Goal: Transaction & Acquisition: Obtain resource

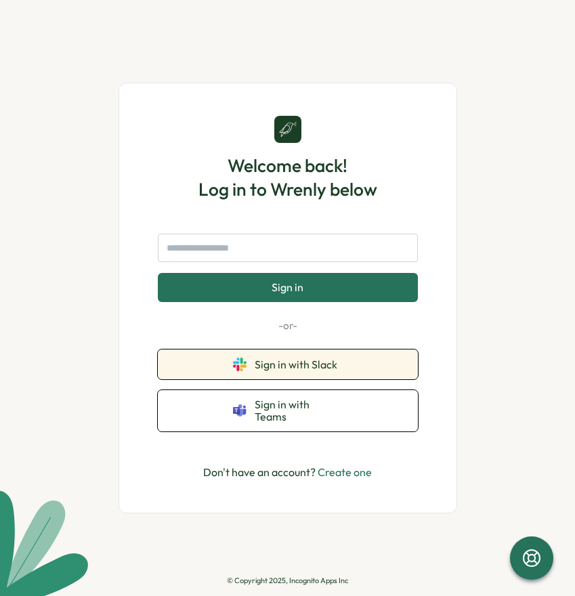
click at [266, 365] on span "Sign in with Slack" at bounding box center [299, 365] width 88 height 12
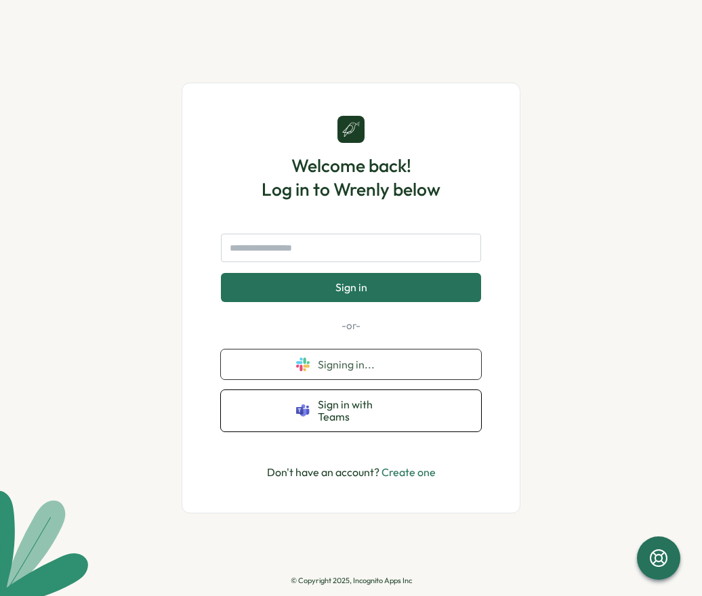
click at [110, 267] on div "Welcome back! Log in to Wrenly below Sign in -or- Signing in... Sign in with Te…" at bounding box center [351, 298] width 702 height 596
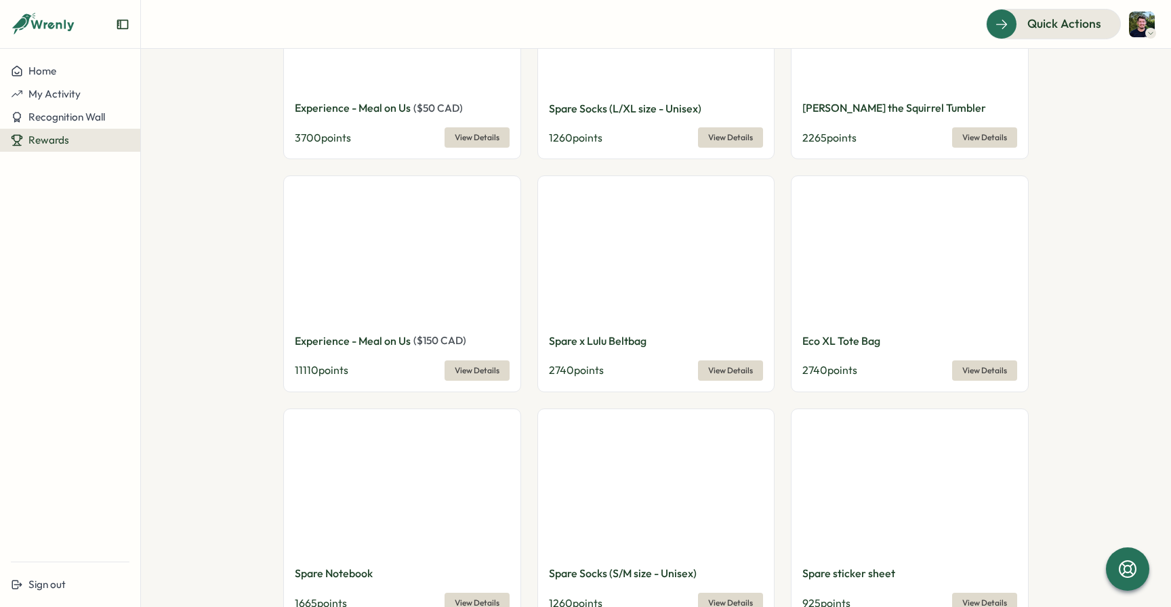
scroll to position [611, 0]
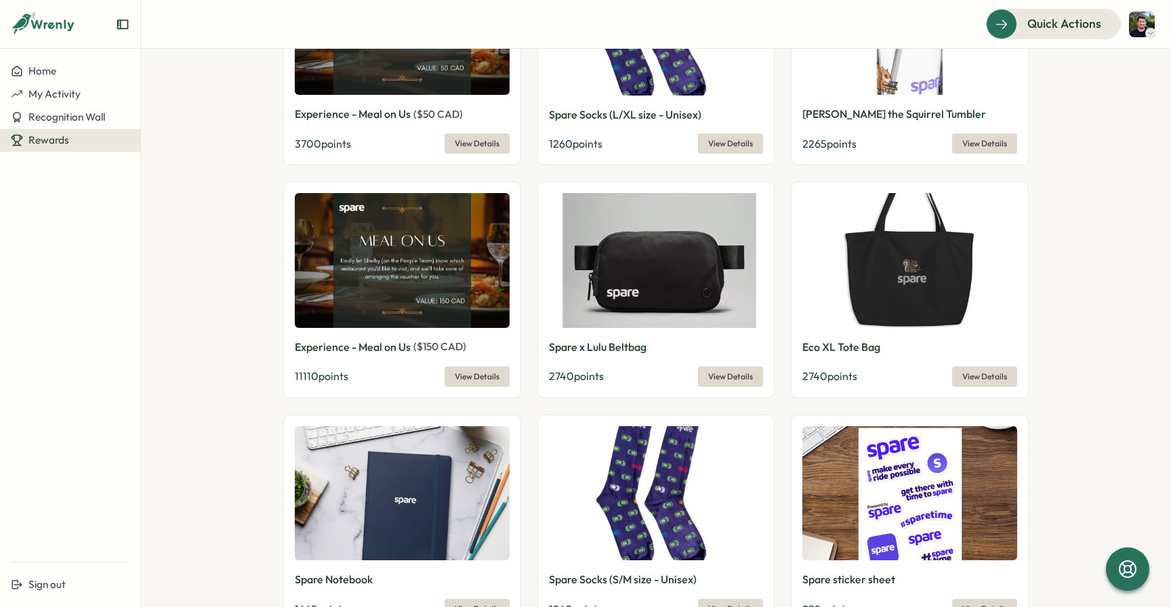
scroll to position [495, 0]
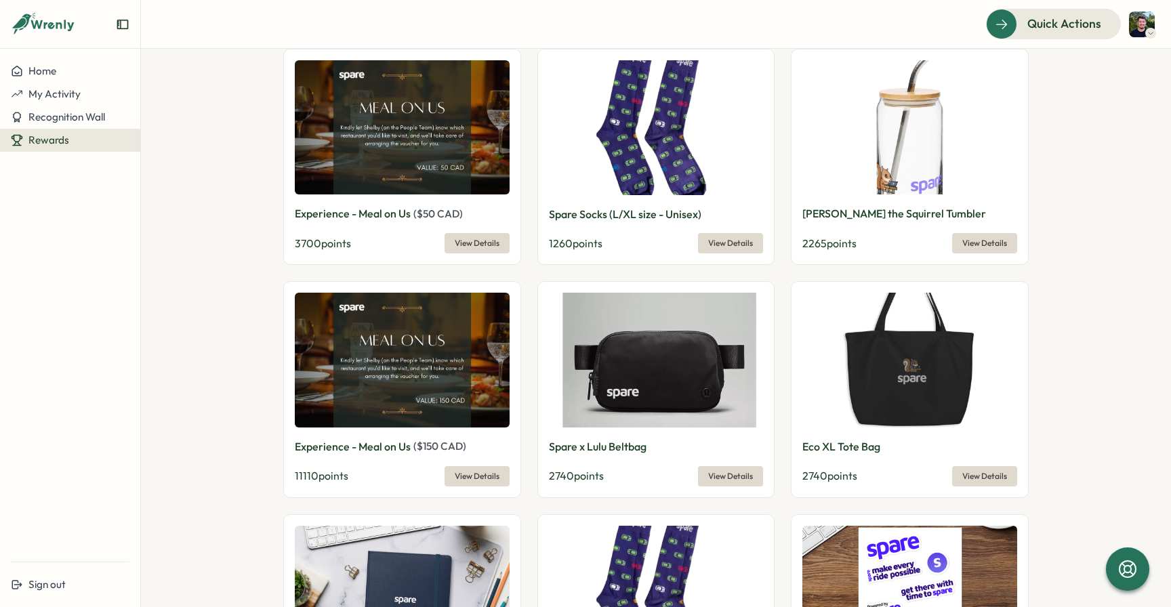
click at [204, 230] on section "Redeem your Wrenly points! 10300 Wrenly points View Redemptions Reward Points H…" at bounding box center [656, 328] width 1030 height 559
click at [249, 259] on section "Redeem your Wrenly points! 10300 Wrenly points View Redemptions Reward Points H…" at bounding box center [656, 328] width 1030 height 559
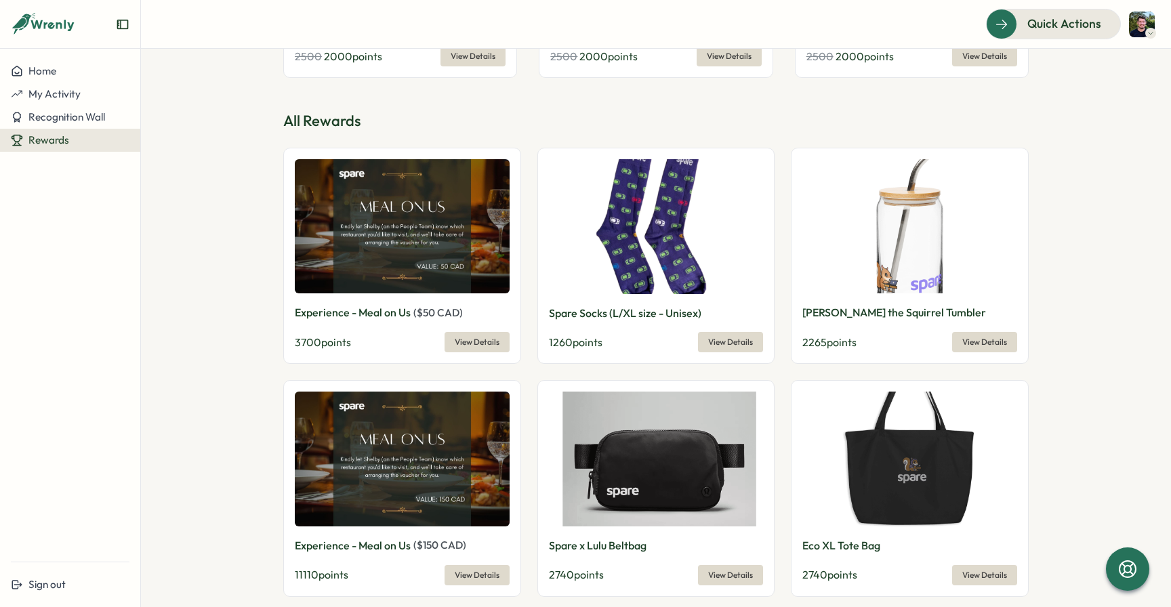
scroll to position [391, 0]
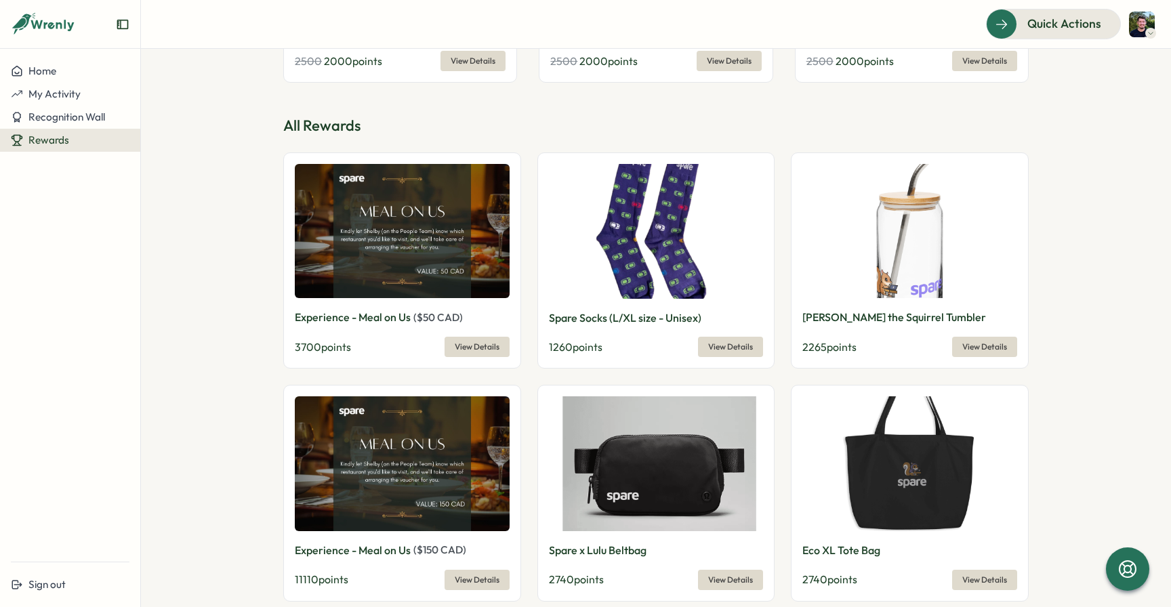
click at [235, 354] on section "Redeem your Wrenly points! 10300 Wrenly points View Redemptions Reward Points H…" at bounding box center [656, 328] width 1030 height 559
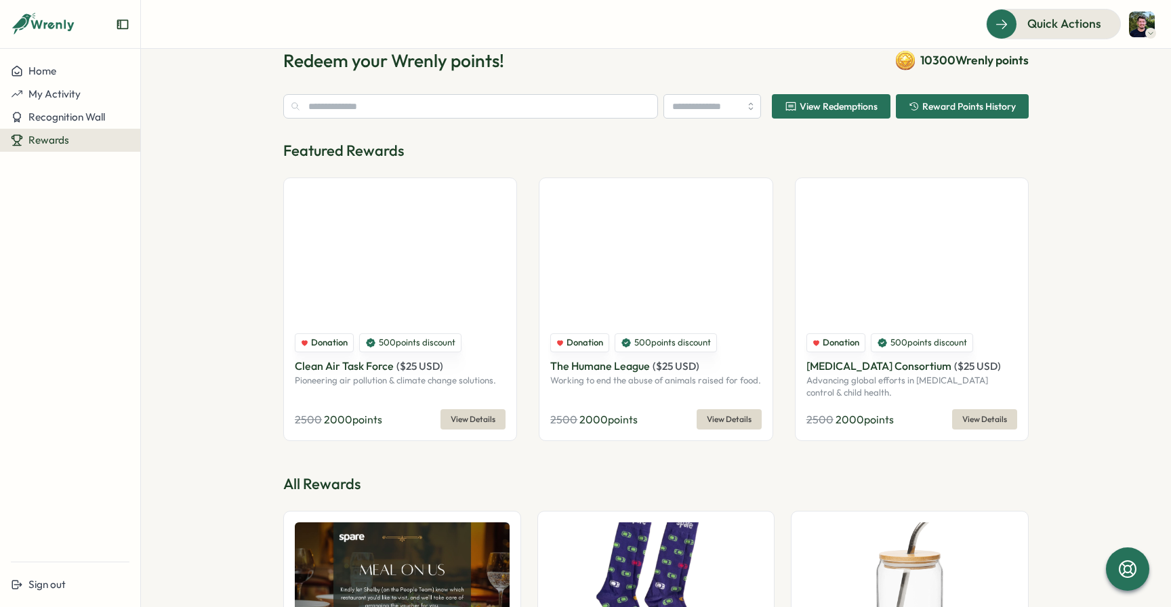
scroll to position [31, 0]
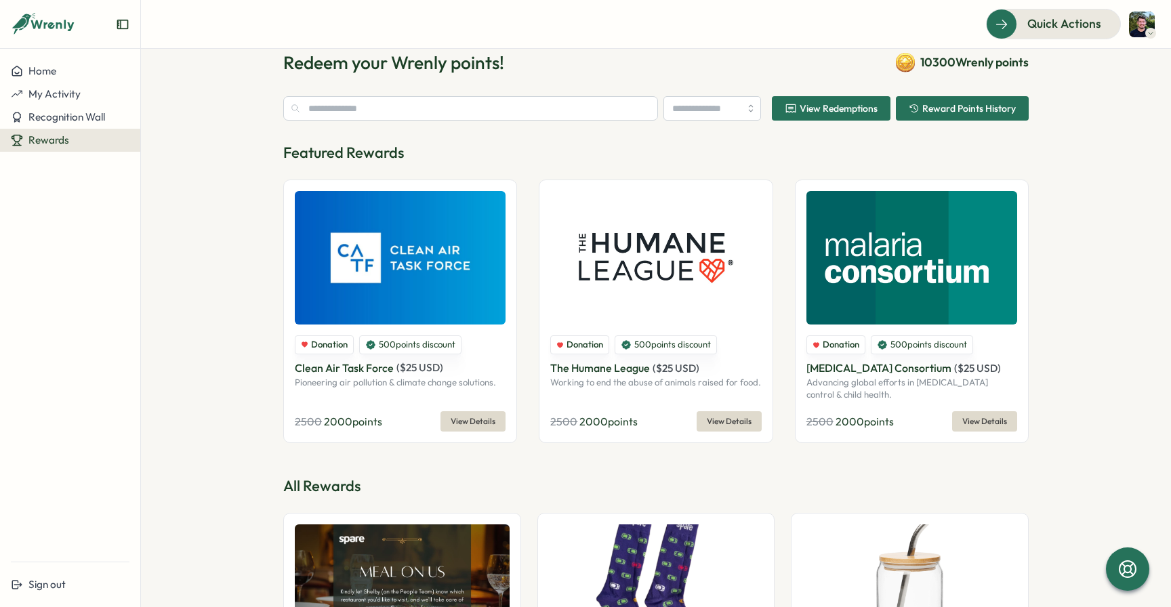
click at [216, 393] on section "Redeem your Wrenly points! 10300 Wrenly points View Redemptions Reward Points H…" at bounding box center [656, 328] width 1030 height 559
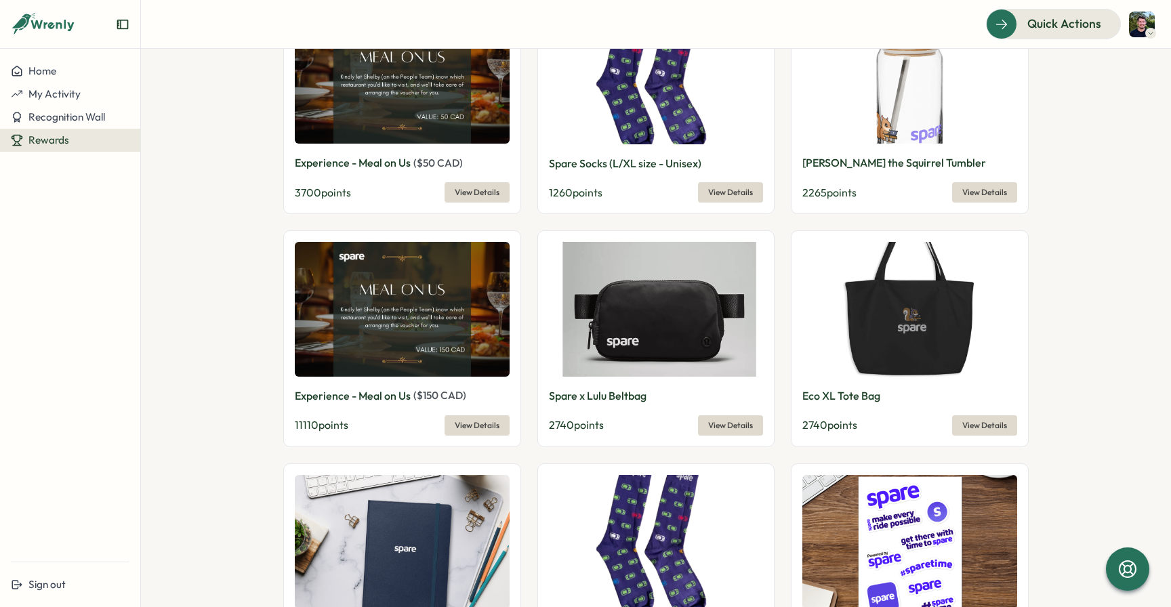
scroll to position [556, 0]
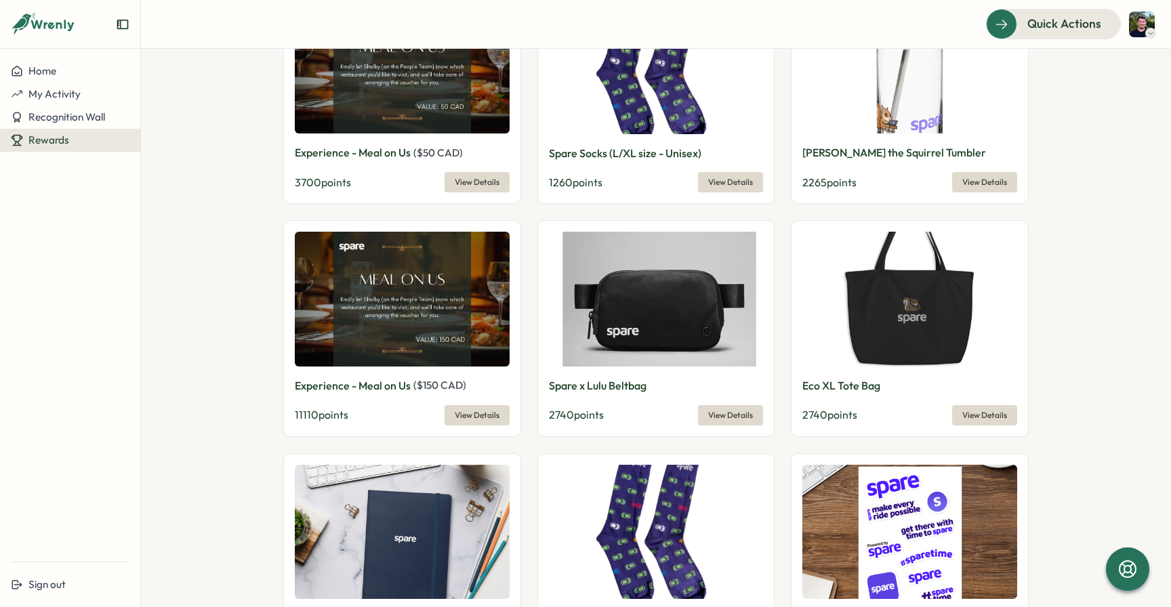
click at [575, 372] on div "Spare x Lulu Beltbag 2740 points View Details" at bounding box center [657, 328] width 238 height 216
click at [575, 381] on p "Spare x Lulu Beltbag" at bounding box center [598, 386] width 98 height 17
click at [575, 422] on span "View Details" at bounding box center [730, 415] width 45 height 19
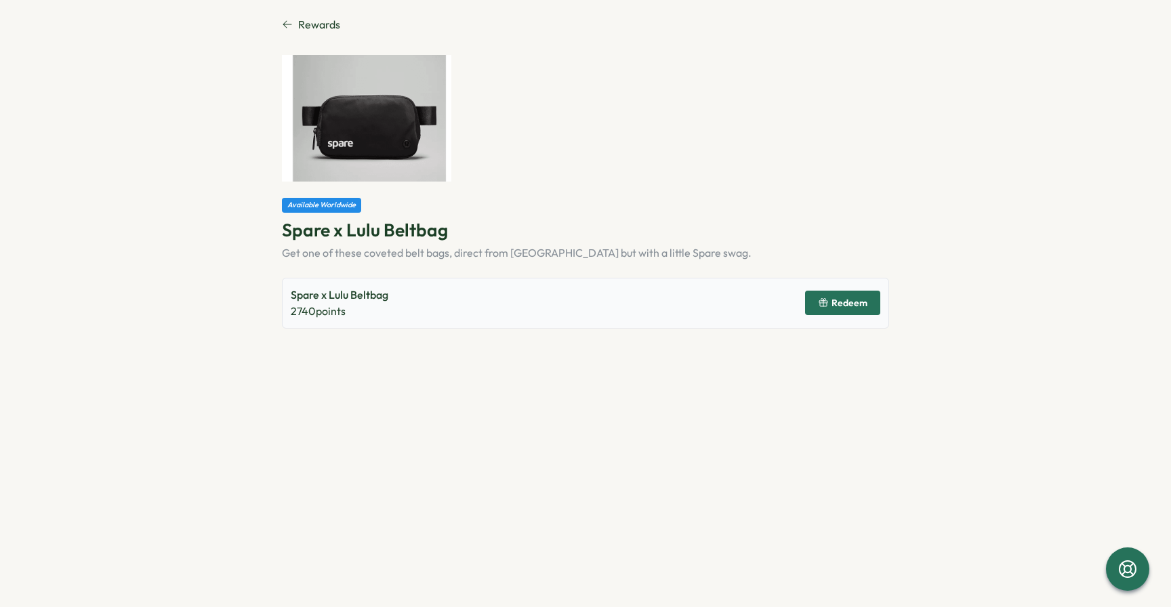
click at [519, 224] on p "Spare x Lulu Beltbag" at bounding box center [585, 230] width 607 height 24
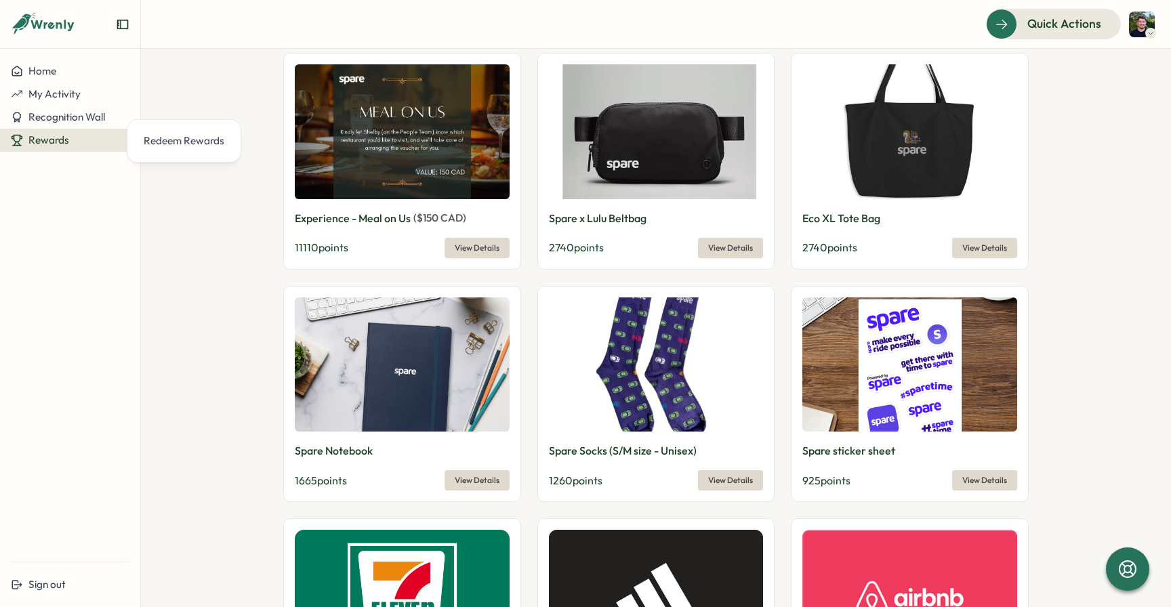
scroll to position [724, 0]
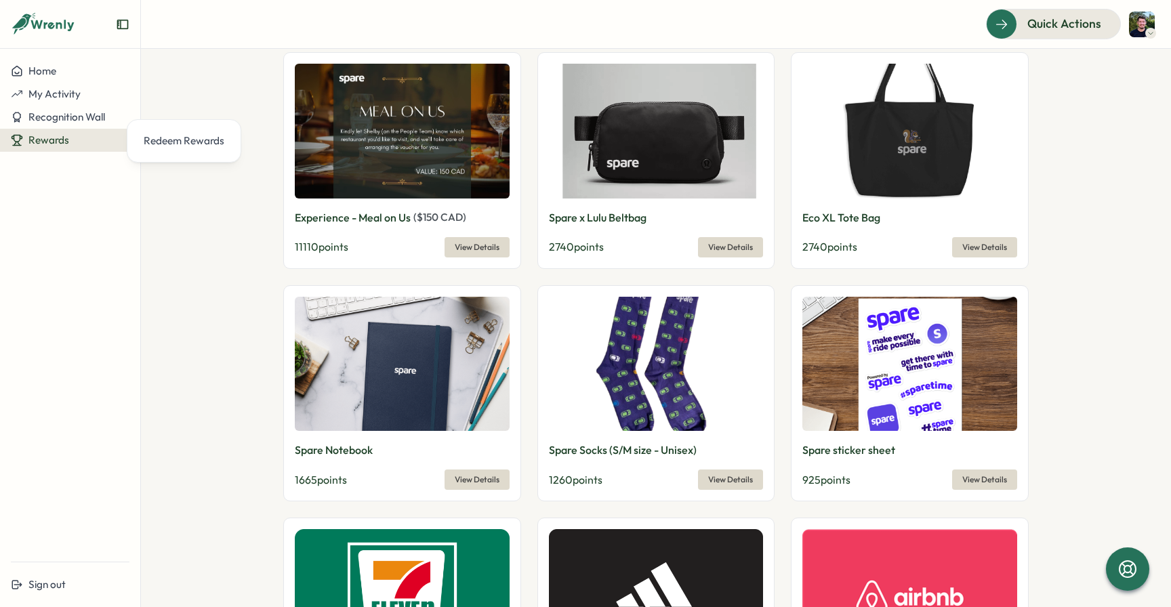
click at [575, 309] on img at bounding box center [910, 364] width 215 height 135
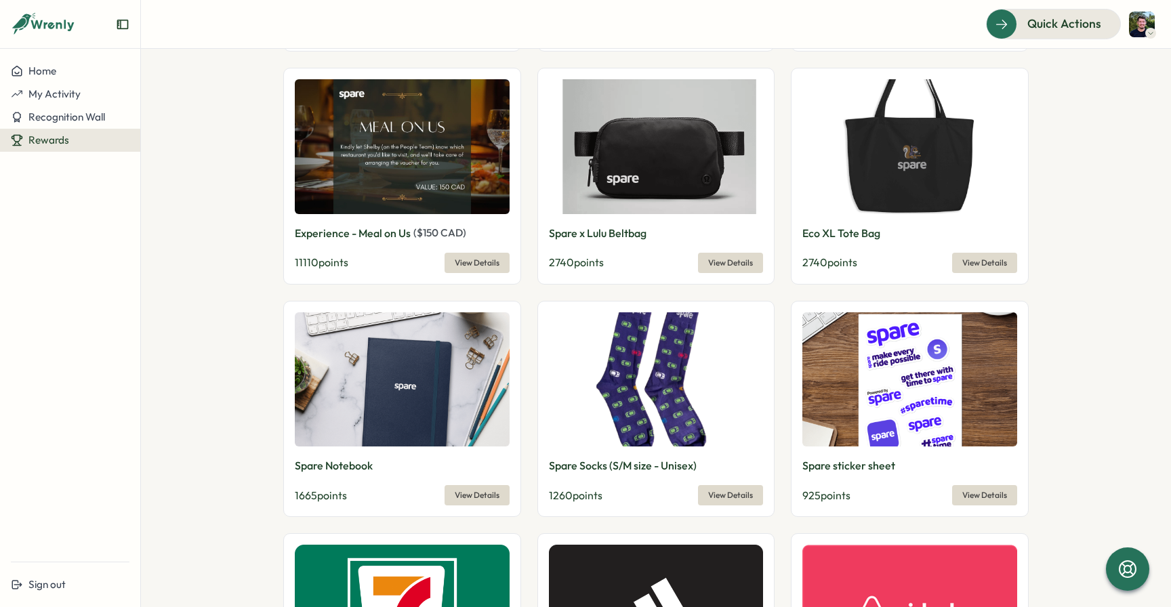
scroll to position [708, 0]
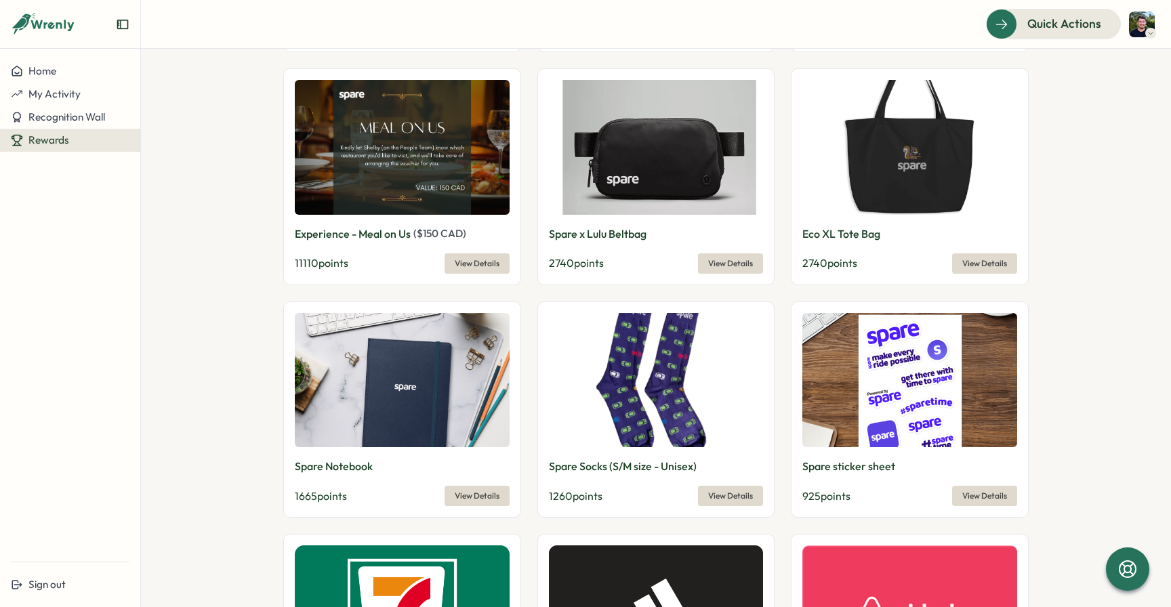
click at [285, 237] on div "Experience - Meal on Us ( $ 150 CAD ) 11110 points View Details" at bounding box center [402, 176] width 238 height 216
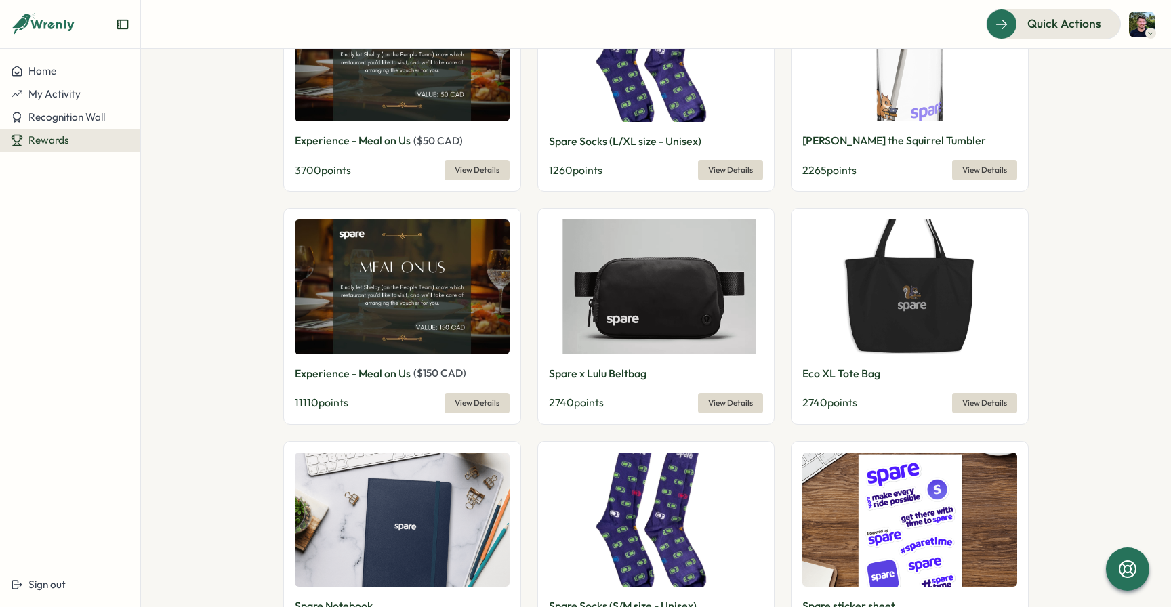
scroll to position [564, 0]
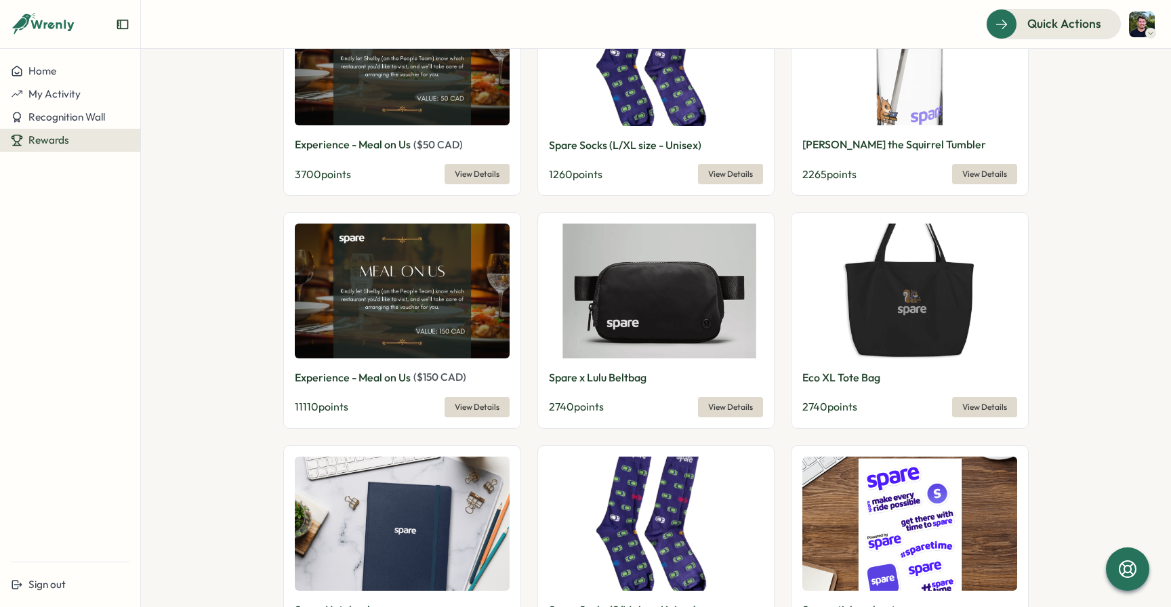
click at [487, 174] on span "View Details" at bounding box center [477, 174] width 45 height 19
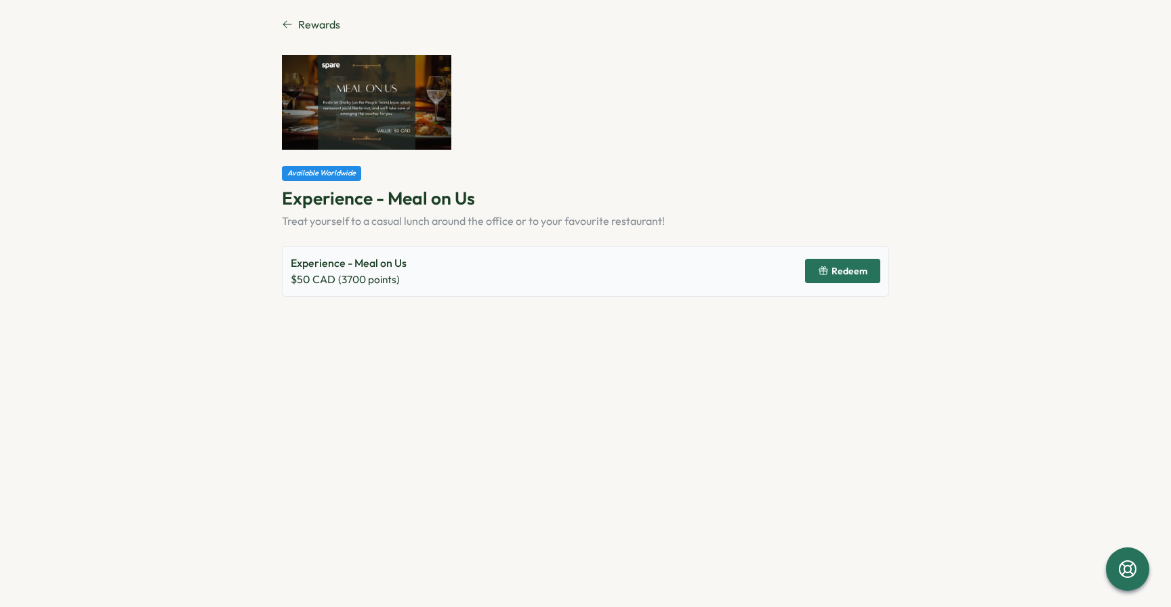
click at [394, 105] on img at bounding box center [366, 103] width 169 height 96
click at [369, 197] on p "Experience - Meal on Us" at bounding box center [585, 198] width 607 height 24
click at [537, 206] on p "Experience - Meal on Us" at bounding box center [585, 198] width 607 height 24
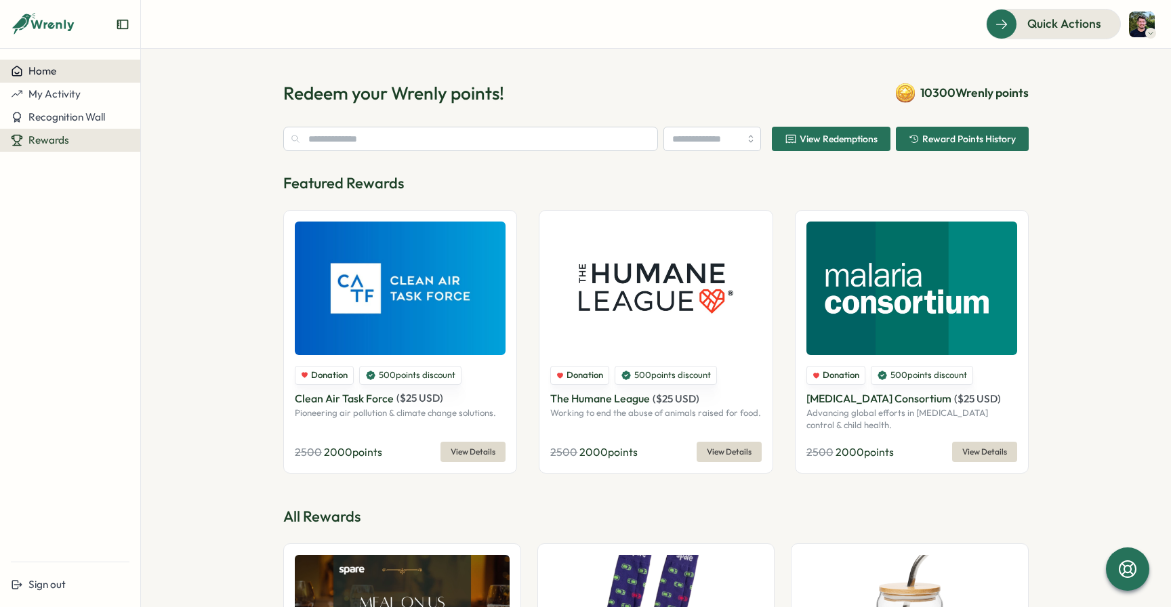
click at [52, 67] on span "Home" at bounding box center [42, 70] width 28 height 13
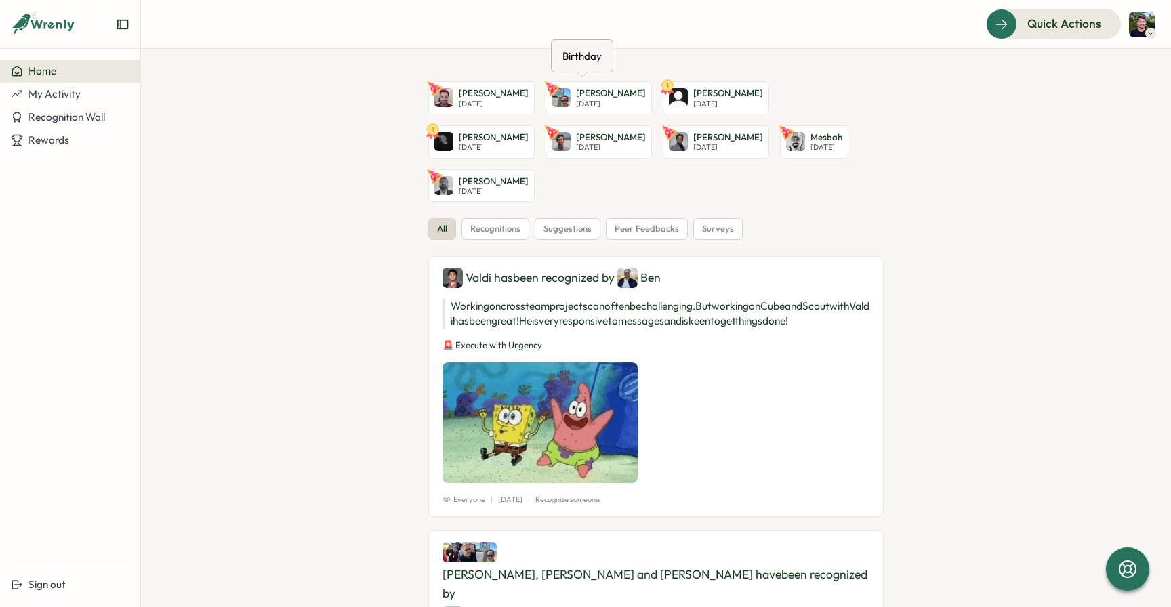
click at [575, 88] on p "[PERSON_NAME]" at bounding box center [611, 93] width 70 height 12
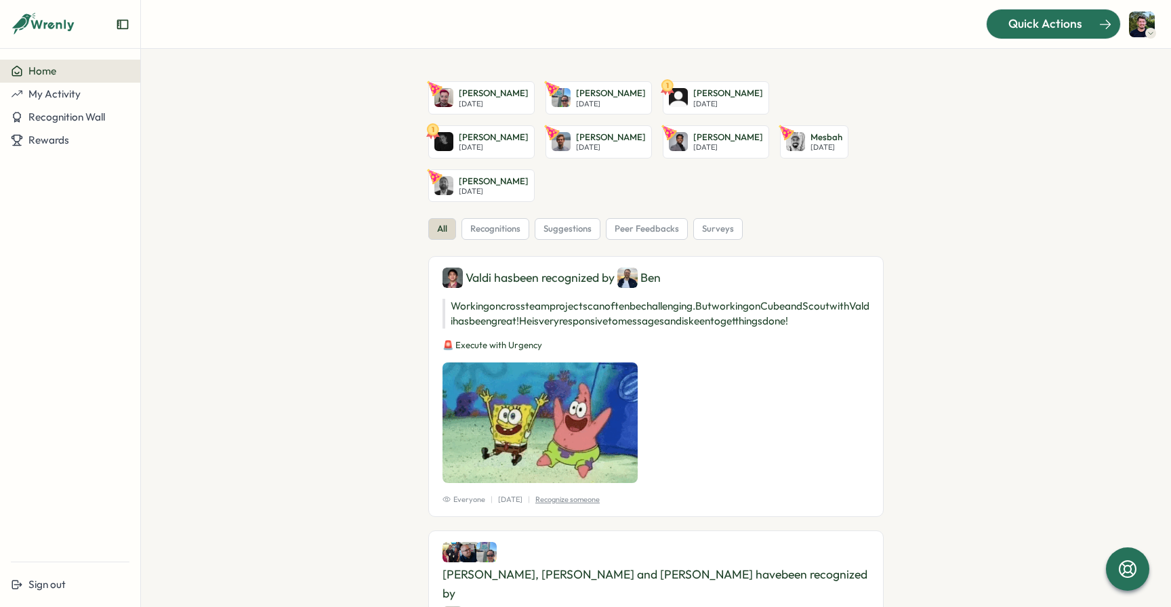
click at [575, 31] on span "Quick Actions" at bounding box center [1046, 24] width 74 height 18
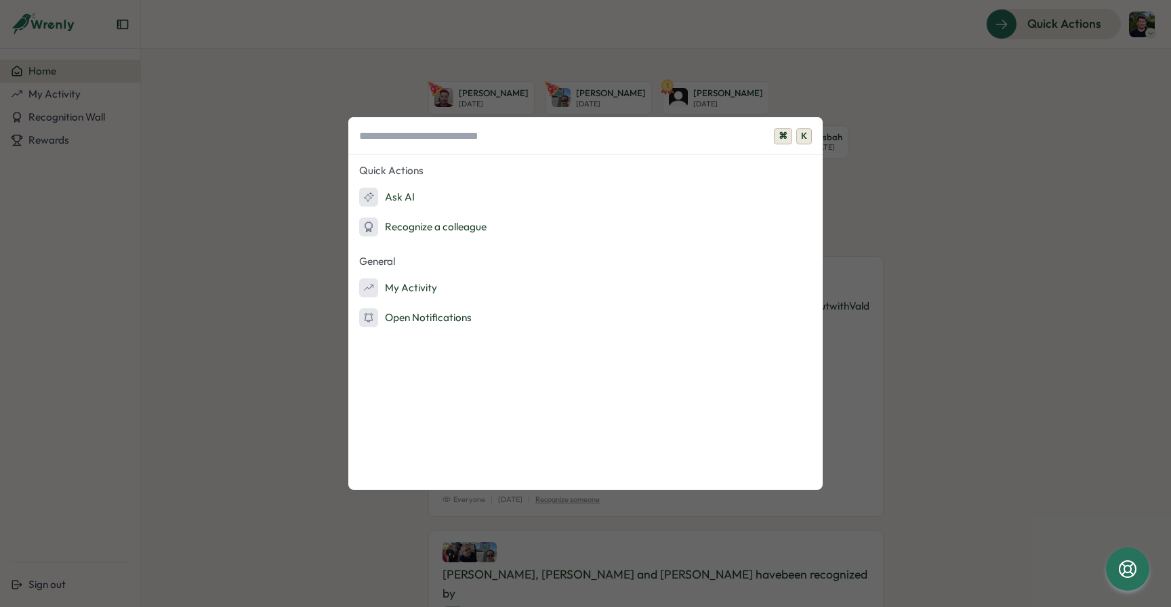
click at [264, 156] on div "⌘ K Quick Actions Ask AI Recognize a colleague General My Activity Open Notific…" at bounding box center [585, 303] width 1171 height 607
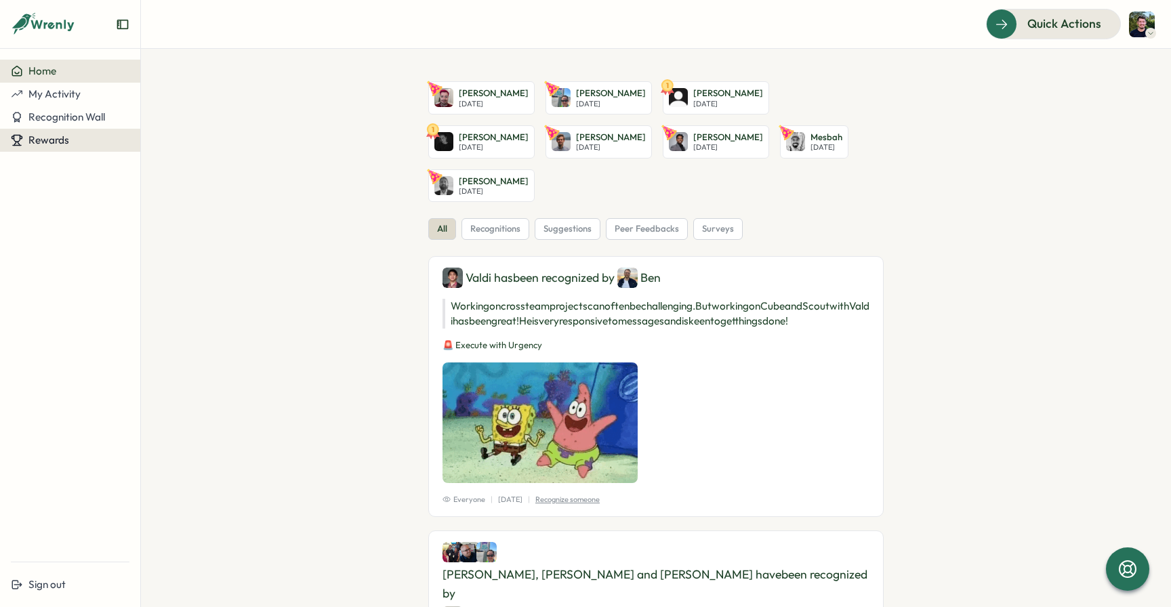
click at [46, 144] on span "Rewards" at bounding box center [48, 140] width 41 height 13
click at [62, 124] on button "Recognition Wall" at bounding box center [70, 117] width 140 height 23
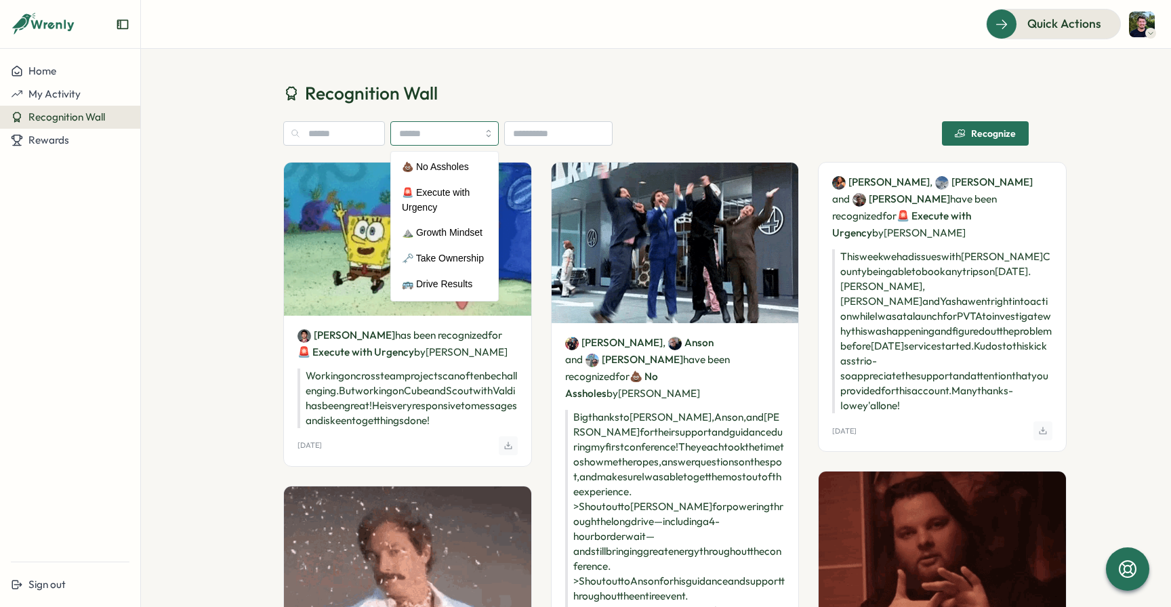
click at [453, 139] on input "search" at bounding box center [444, 133] width 108 height 24
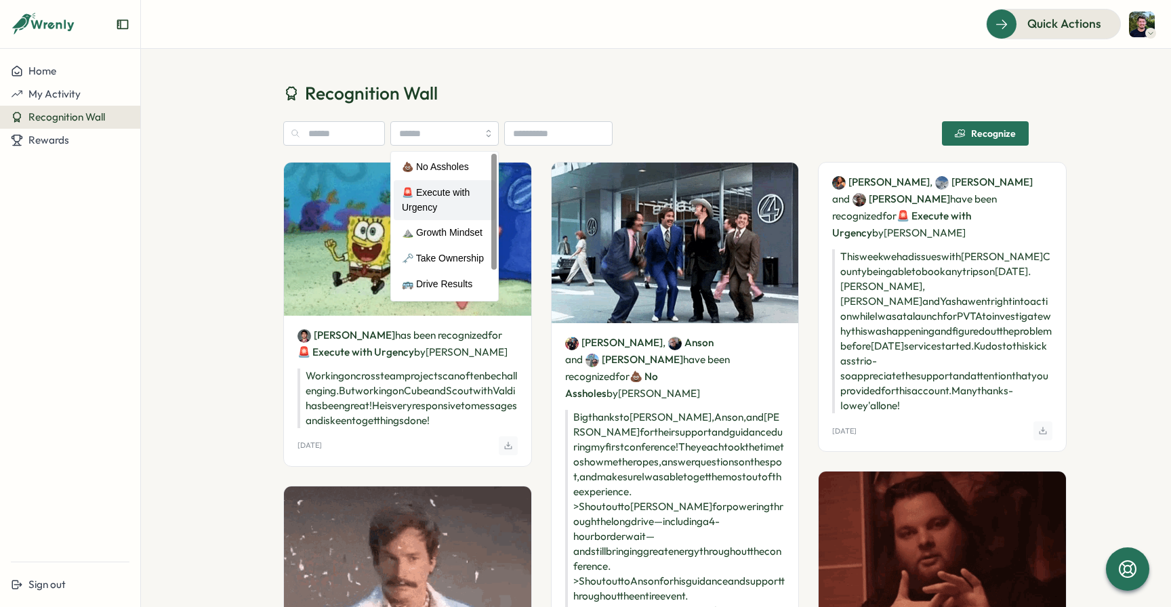
click at [575, 102] on h1 "Recognition Wall" at bounding box center [656, 93] width 746 height 24
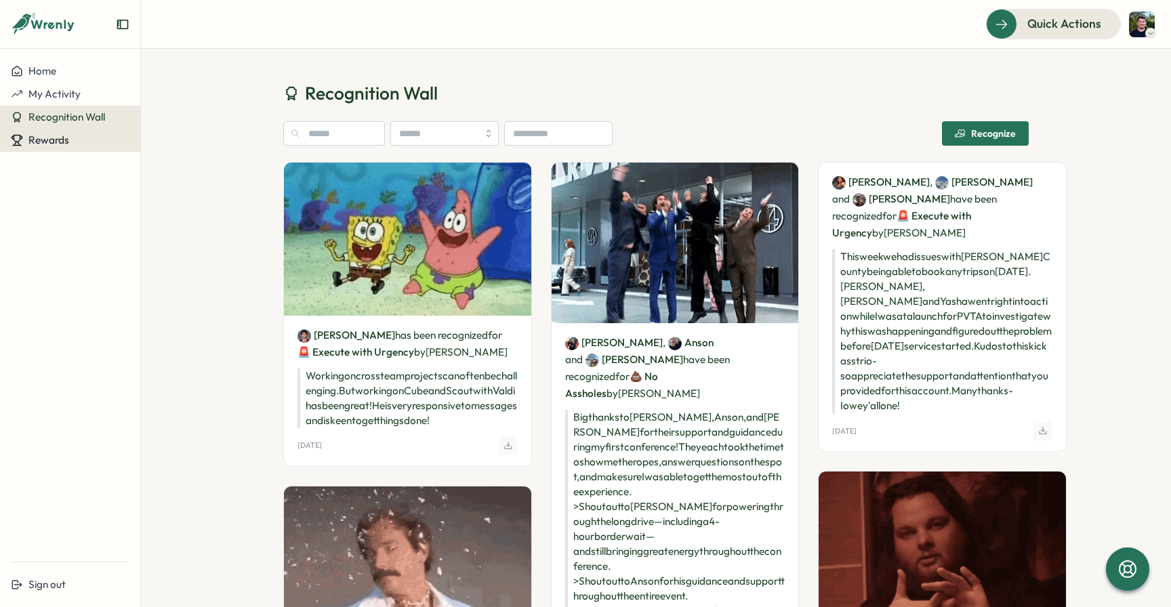
click at [76, 135] on div "Rewards" at bounding box center [70, 140] width 119 height 12
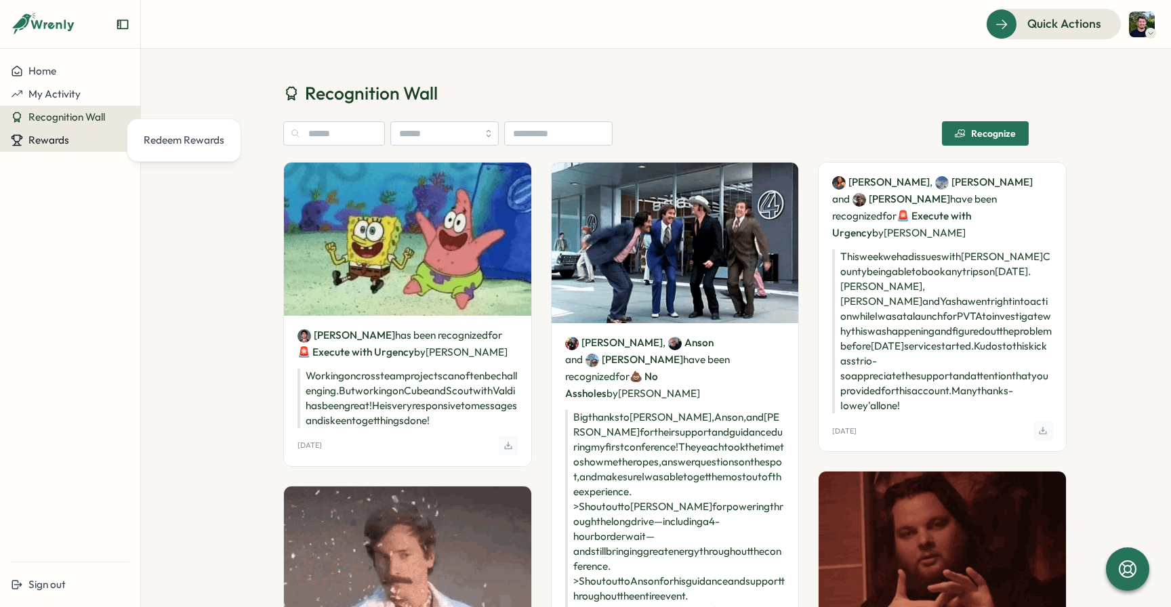
click at [63, 135] on span "Rewards" at bounding box center [48, 140] width 41 height 13
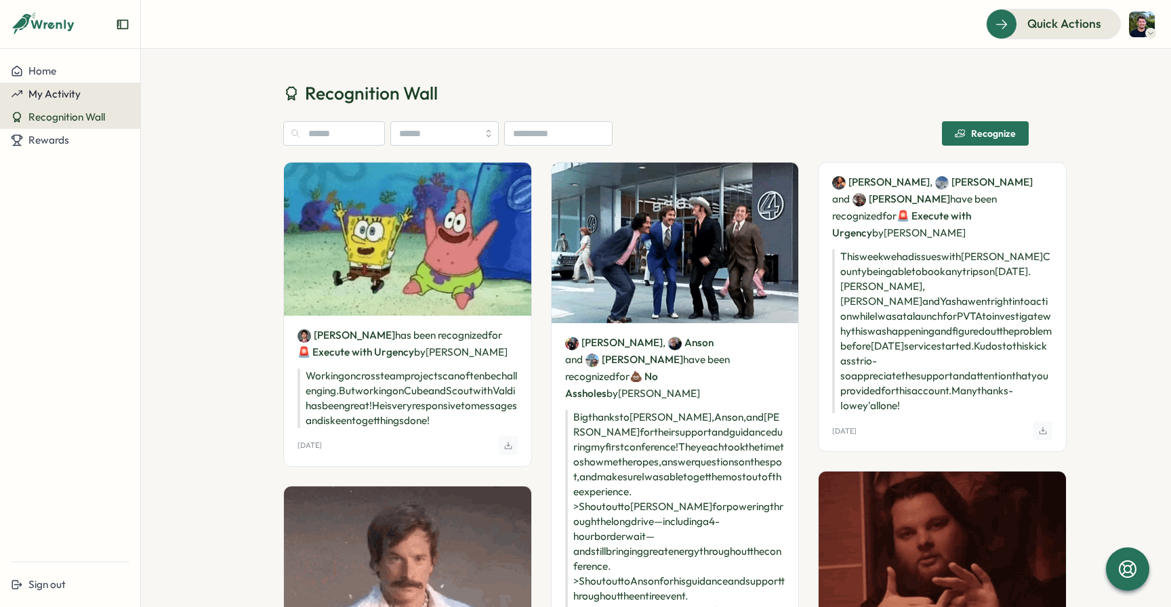
click at [70, 92] on span "My Activity" at bounding box center [54, 93] width 52 height 13
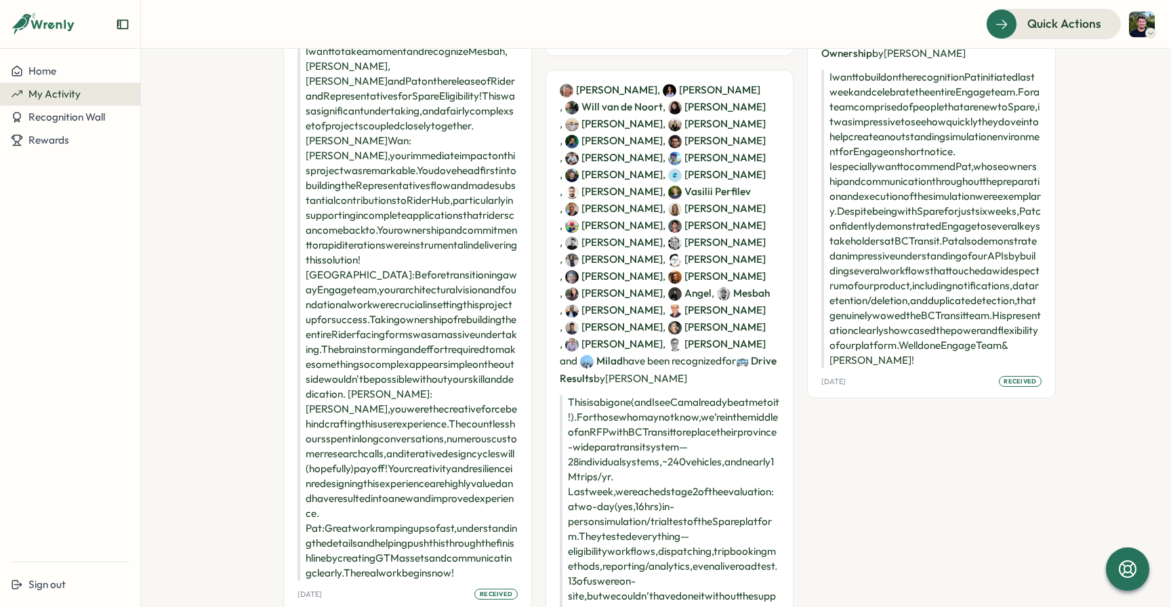
scroll to position [532, 0]
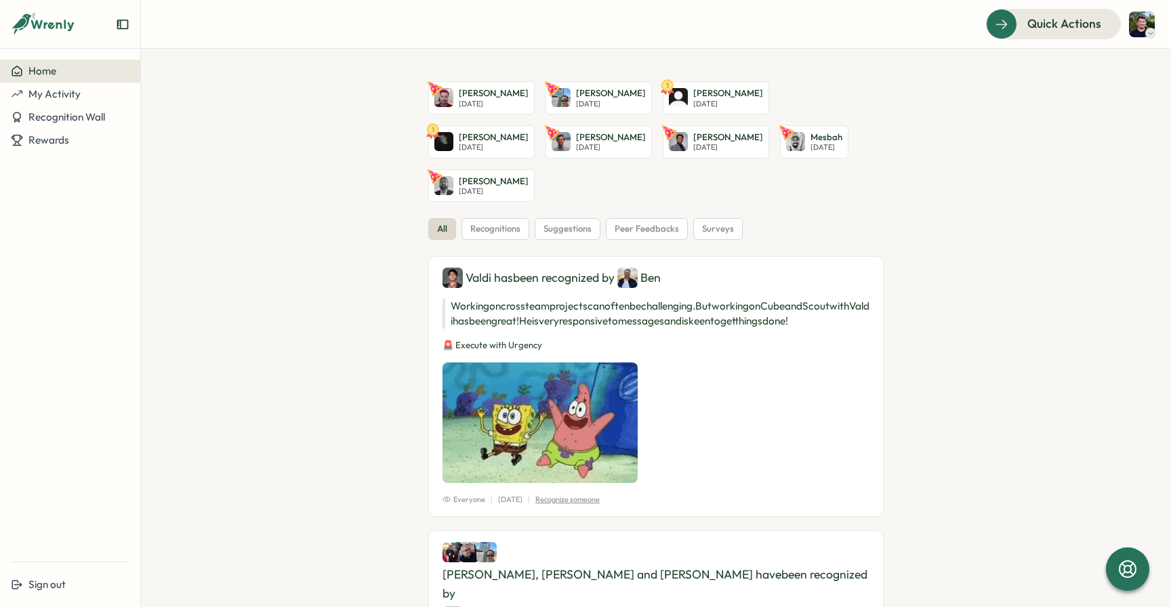
click at [576, 96] on p "[PERSON_NAME]" at bounding box center [611, 93] width 70 height 12
